Goal: Task Accomplishment & Management: Manage account settings

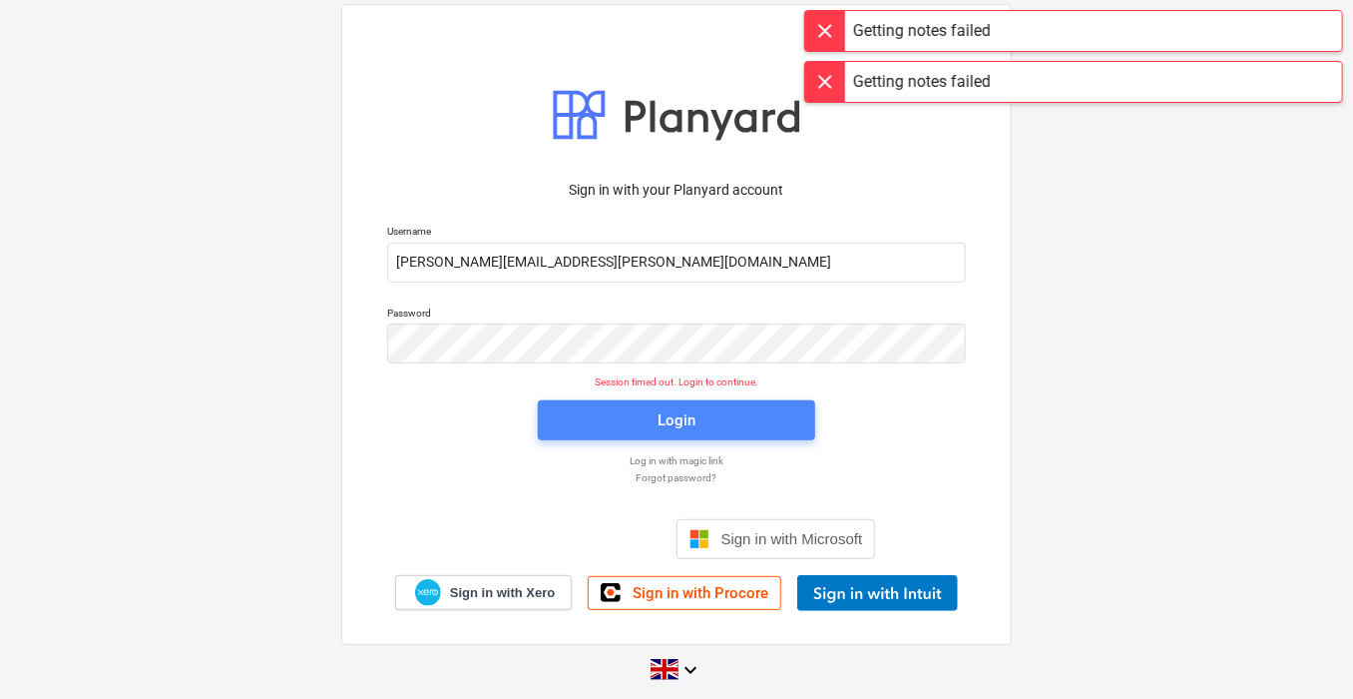
click at [634, 429] on span "Login" at bounding box center [677, 420] width 230 height 26
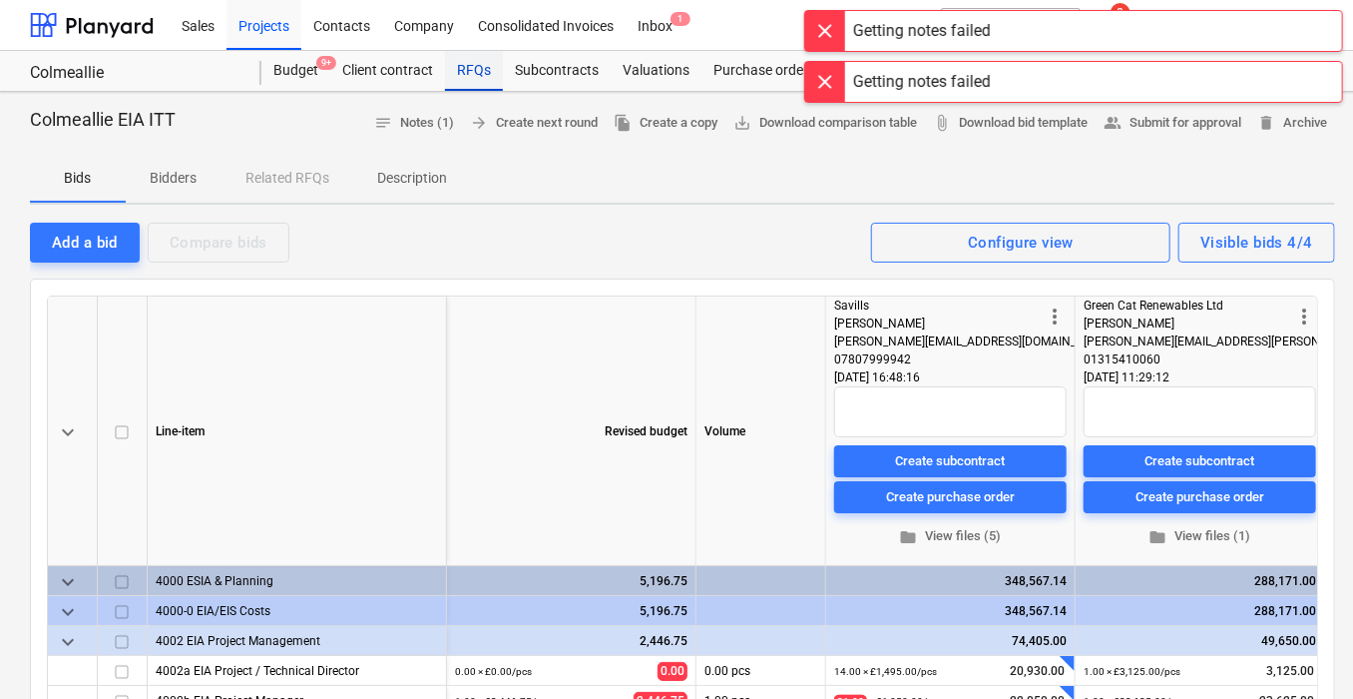
click at [486, 56] on div "RFQs" at bounding box center [474, 71] width 58 height 40
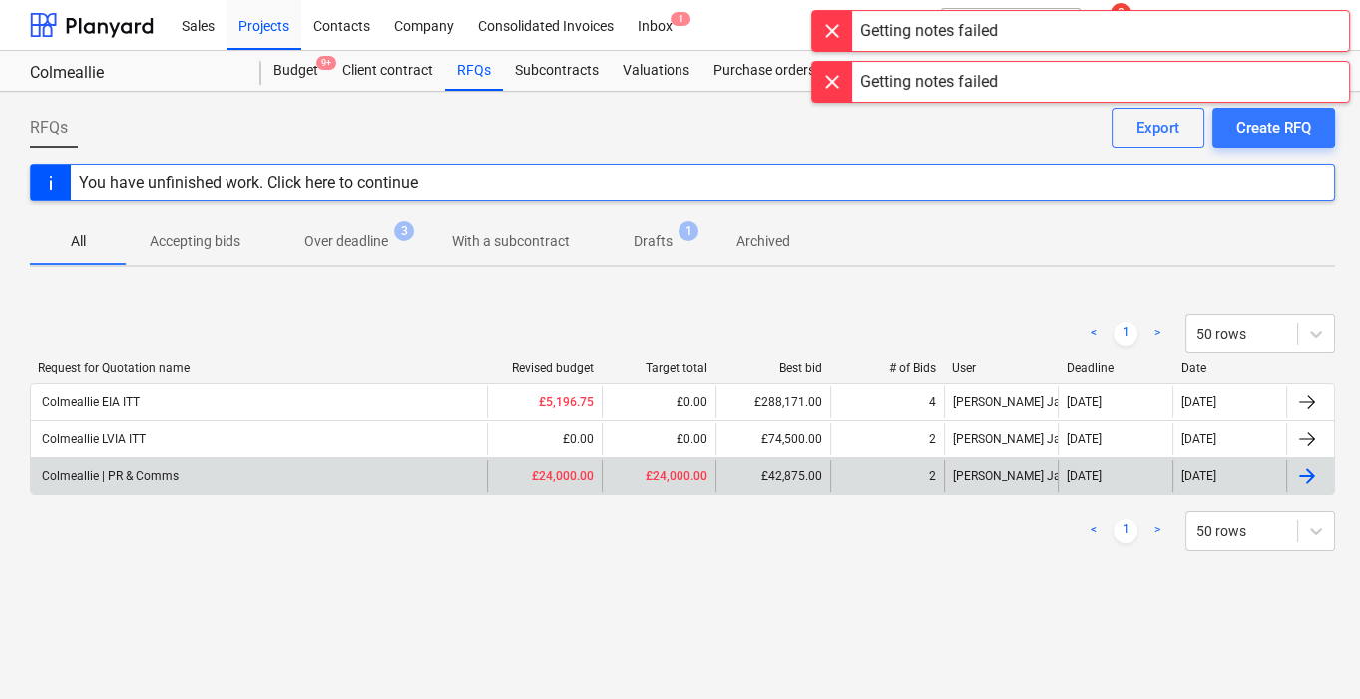
click at [172, 469] on div "Colmeallie | PR & Comms" at bounding box center [109, 476] width 140 height 14
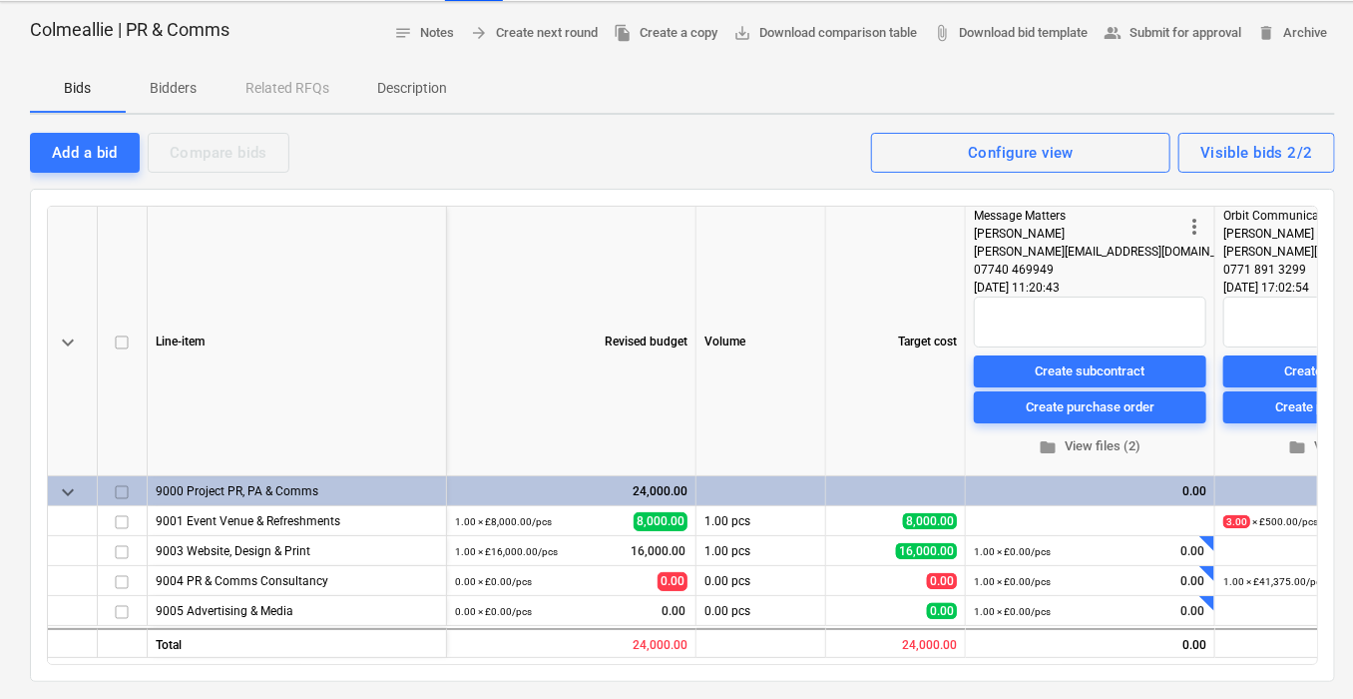
scroll to position [125, 0]
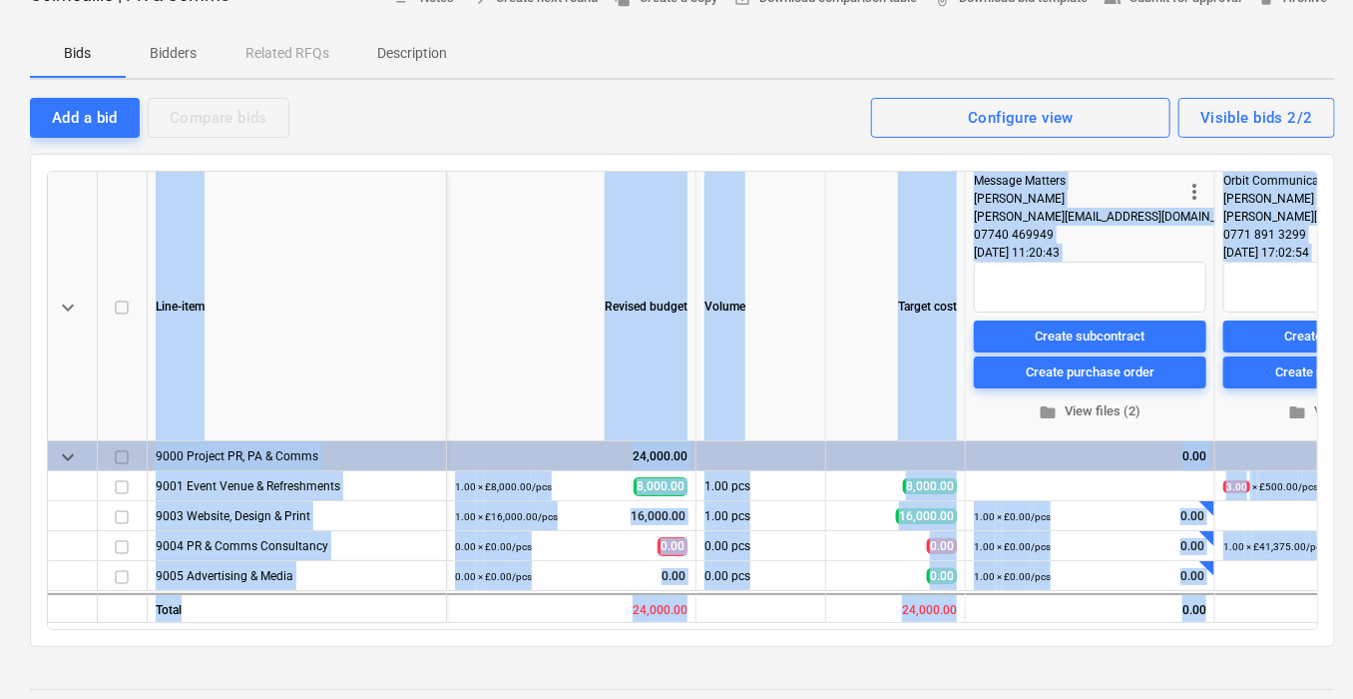
drag, startPoint x: 763, startPoint y: 638, endPoint x: 875, endPoint y: 648, distance: 112.2
click at [875, 648] on div "Colmeallie | PR & Comms notes Notes arrow_forward Create next round file_copy C…" at bounding box center [682, 455] width 1365 height 976
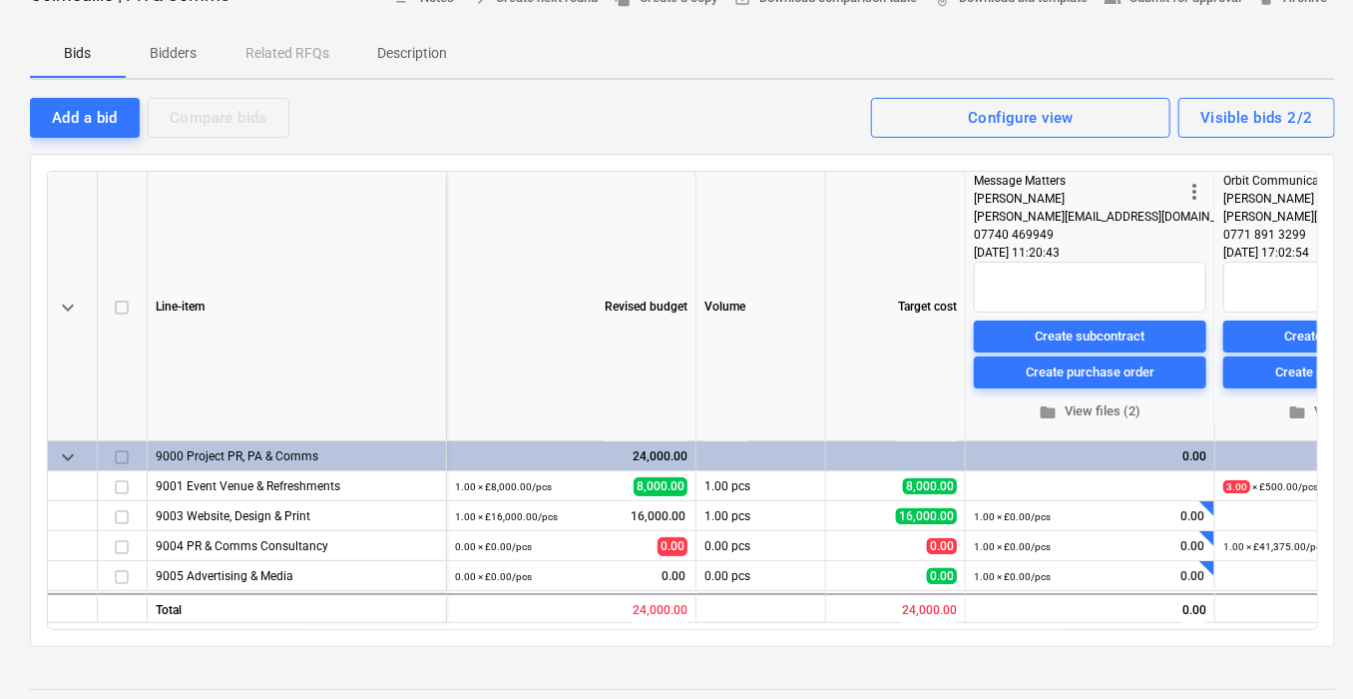
drag, startPoint x: 875, startPoint y: 648, endPoint x: 850, endPoint y: 708, distance: 64.9
click at [850, 574] on html "Sales Projects Contacts Company Consolidated Invoices Inbox 1 format_size keybo…" at bounding box center [676, 224] width 1353 height 699
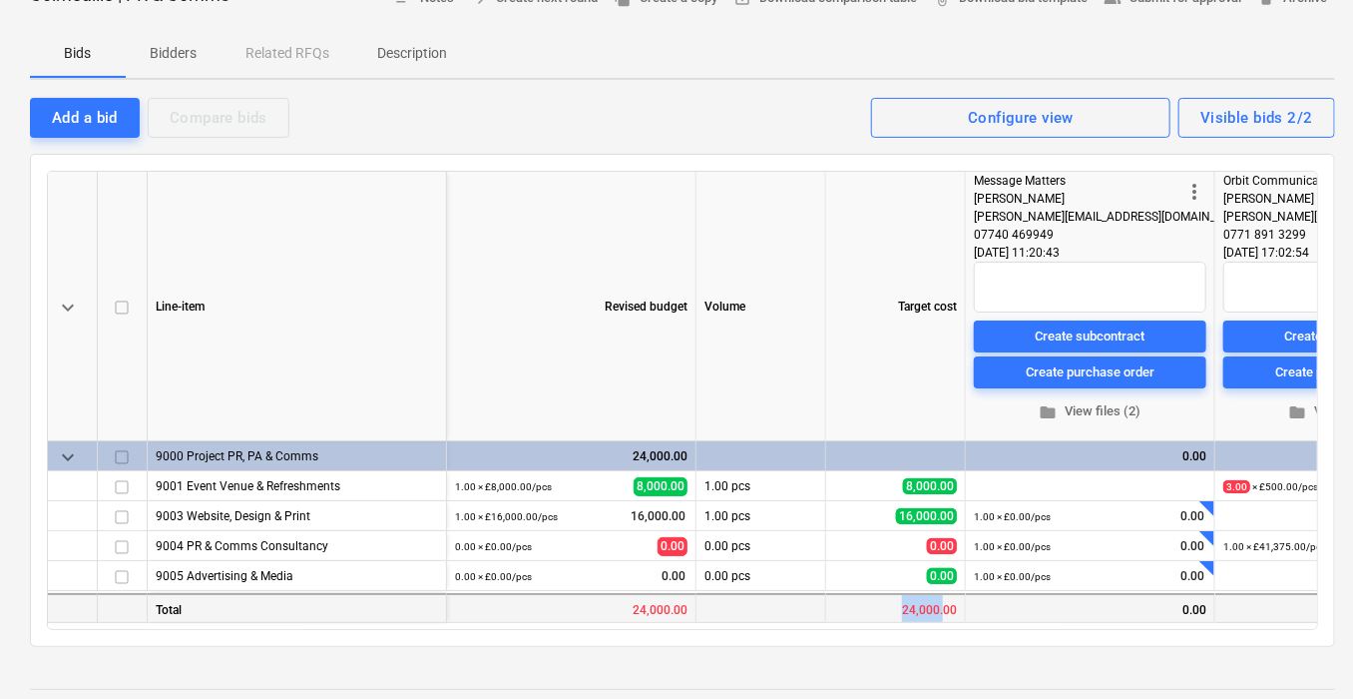
drag, startPoint x: 855, startPoint y: 618, endPoint x: 943, endPoint y: 607, distance: 88.5
click at [943, 607] on div "24,000.00" at bounding box center [896, 608] width 140 height 30
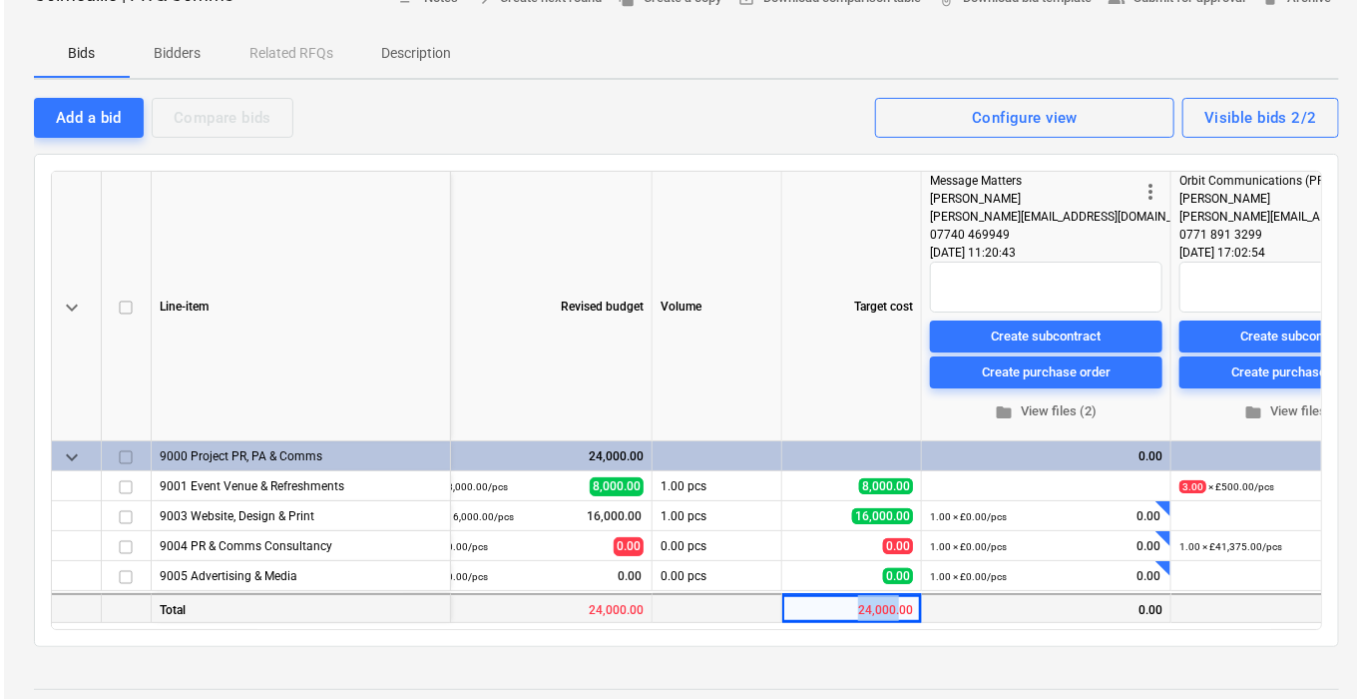
scroll to position [0, 147]
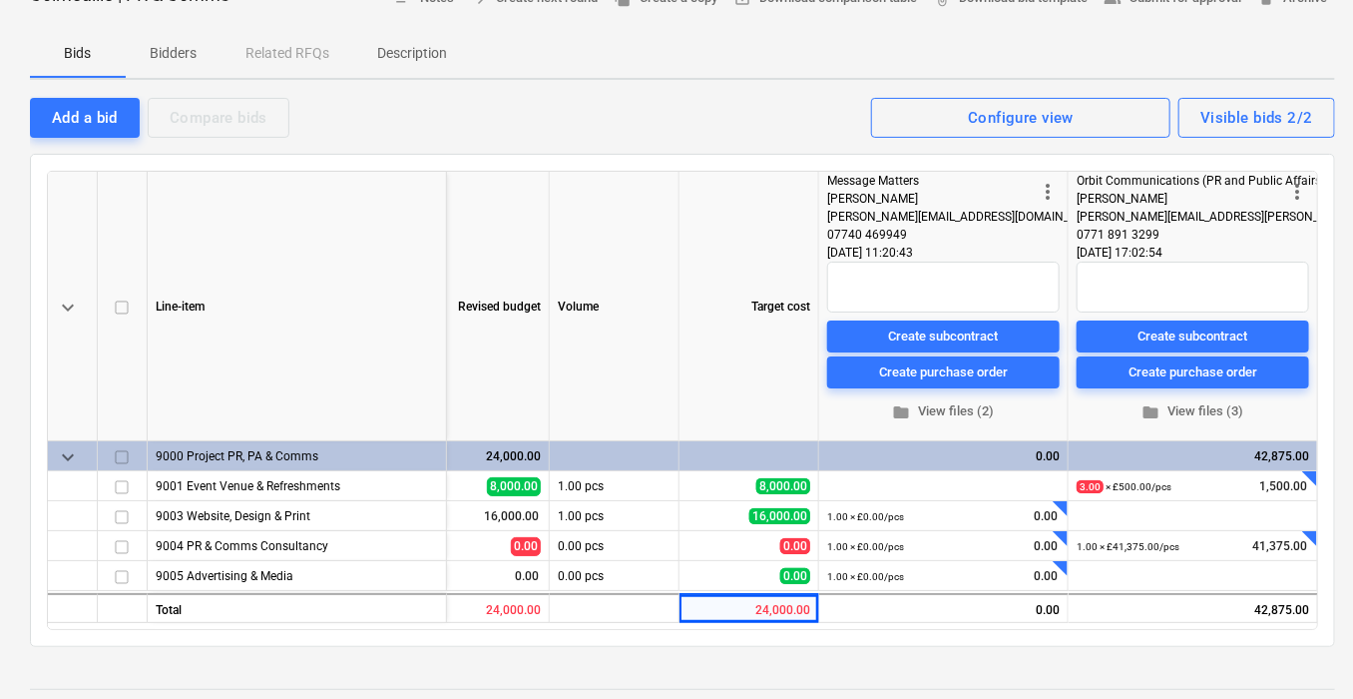
click at [1019, 671] on div at bounding box center [682, 671] width 1305 height 16
click at [1019, 670] on div at bounding box center [682, 671] width 1305 height 16
click at [956, 404] on span "folder View files (2)" at bounding box center [943, 411] width 217 height 23
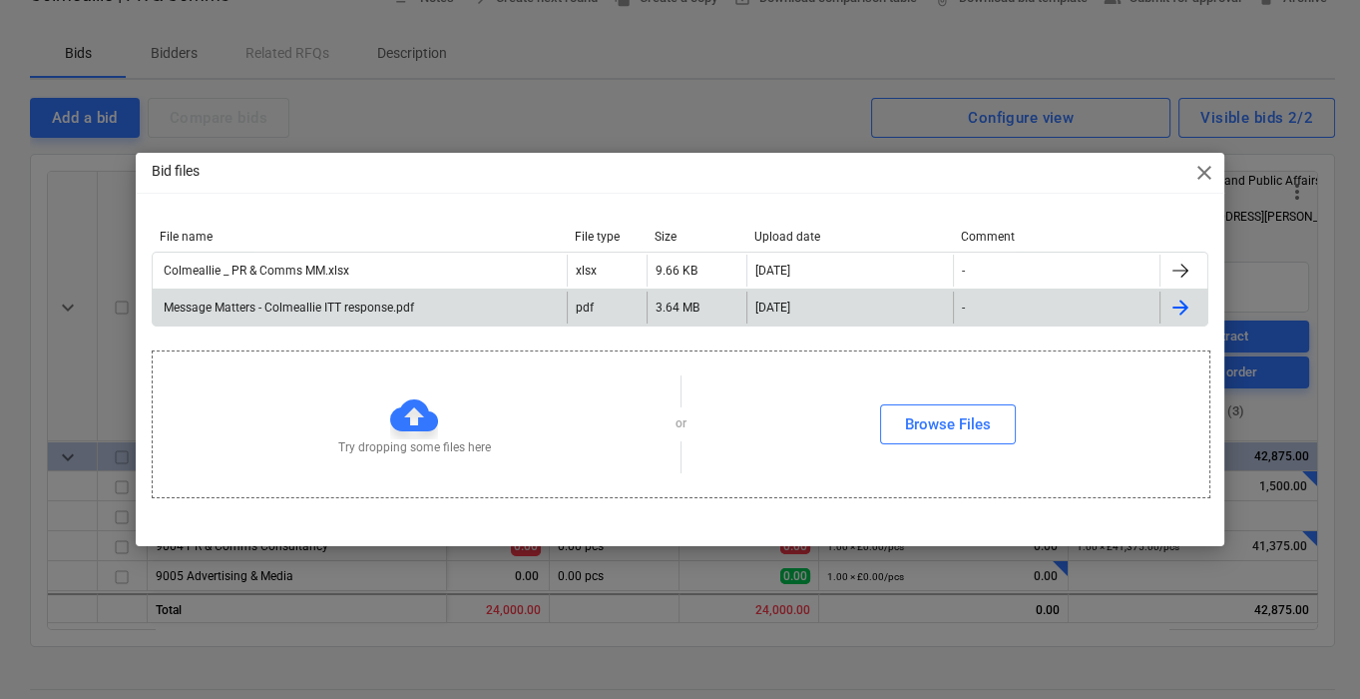
click at [244, 302] on div "Message Matters - Colmeallie ITT response.pdf" at bounding box center [287, 307] width 253 height 14
click at [324, 302] on div "Message Matters - Colmeallie ITT response.pdf" at bounding box center [287, 307] width 253 height 14
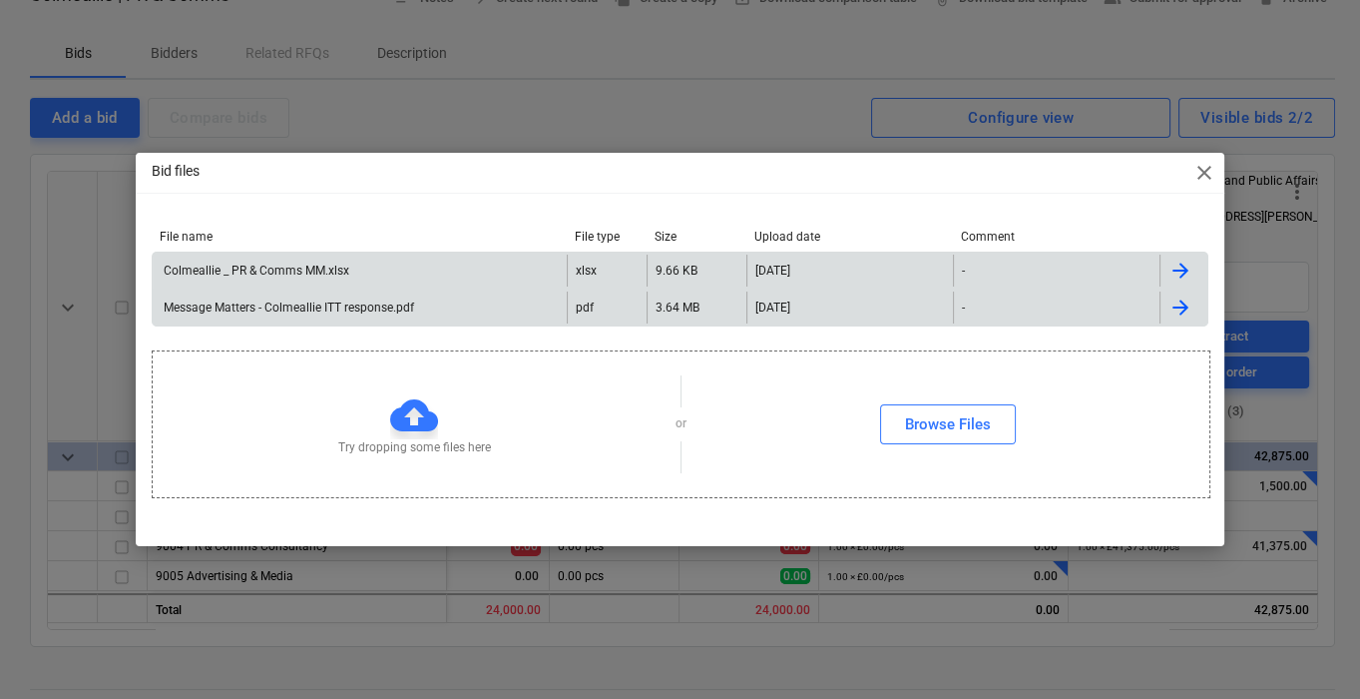
click at [335, 269] on div "Colmeallie _ PR & Comms MM.xlsx" at bounding box center [255, 270] width 189 height 14
